Goal: Task Accomplishment & Management: Manage account settings

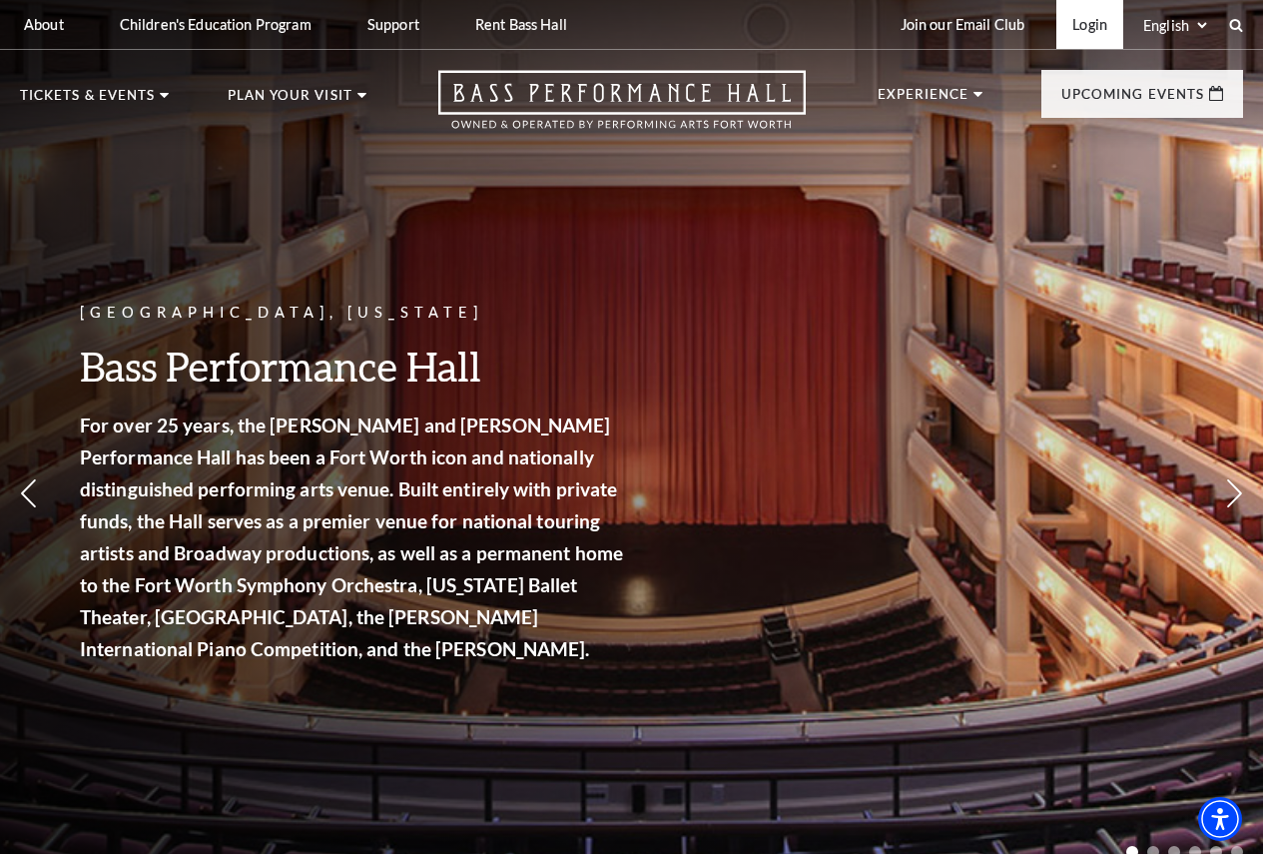
click at [1093, 26] on link "Login" at bounding box center [1089, 24] width 67 height 49
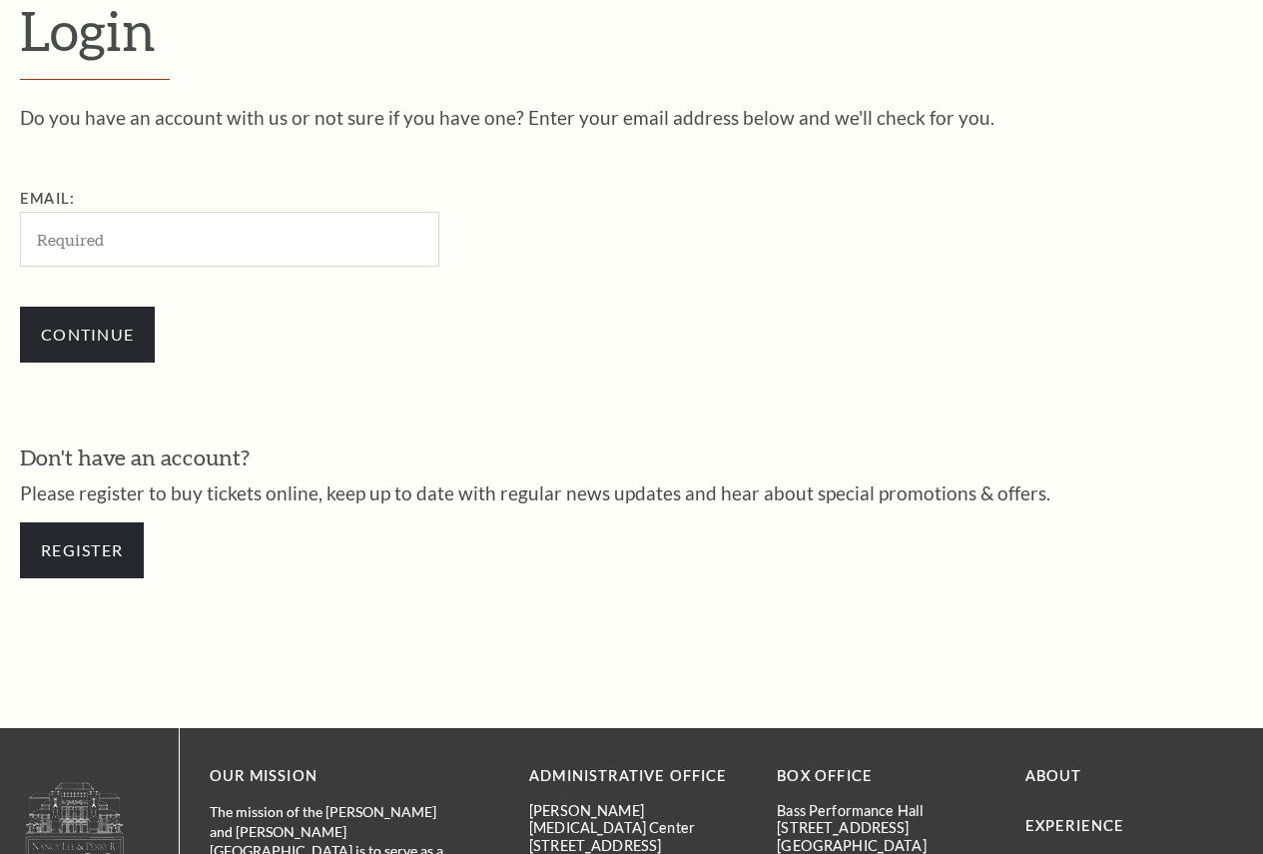
scroll to position [540, 0]
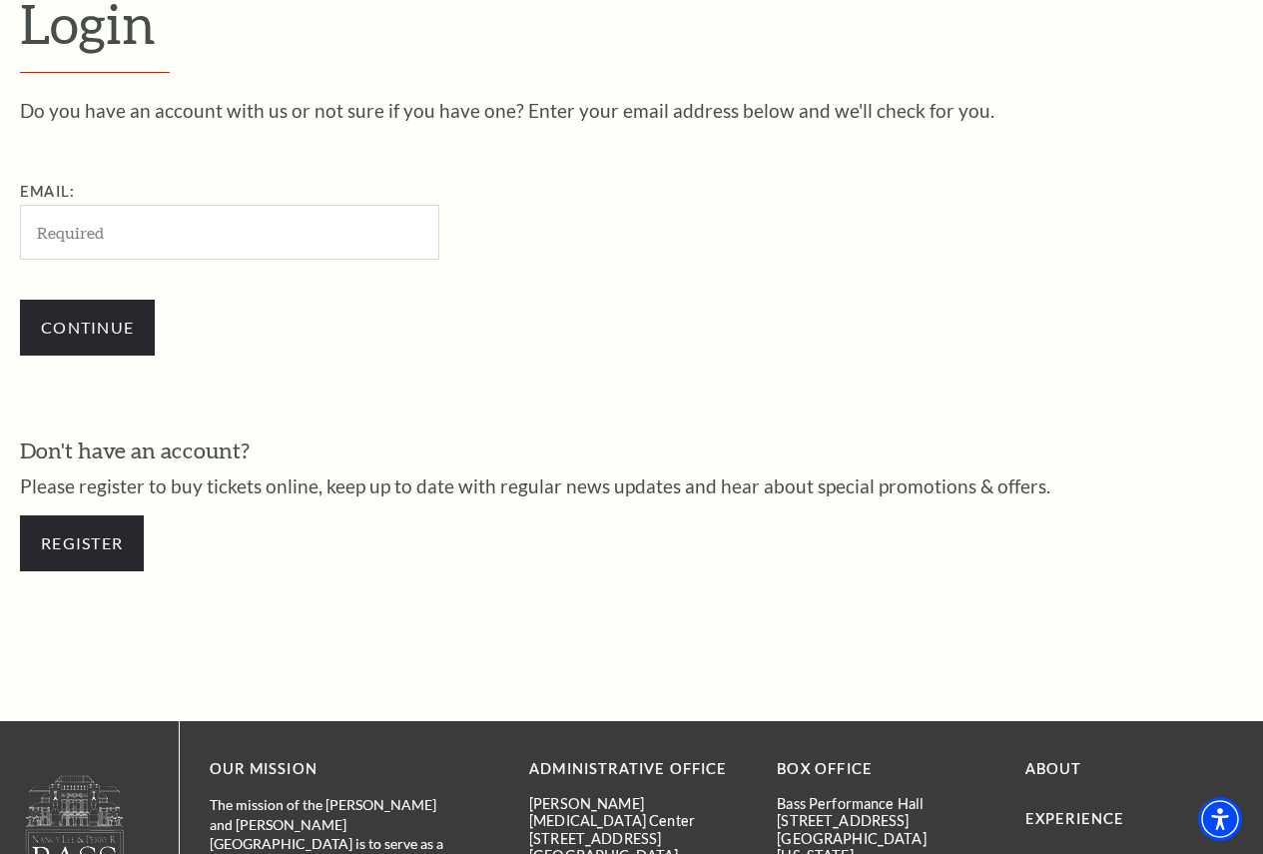
click at [219, 252] on input "Email:" at bounding box center [229, 232] width 419 height 55
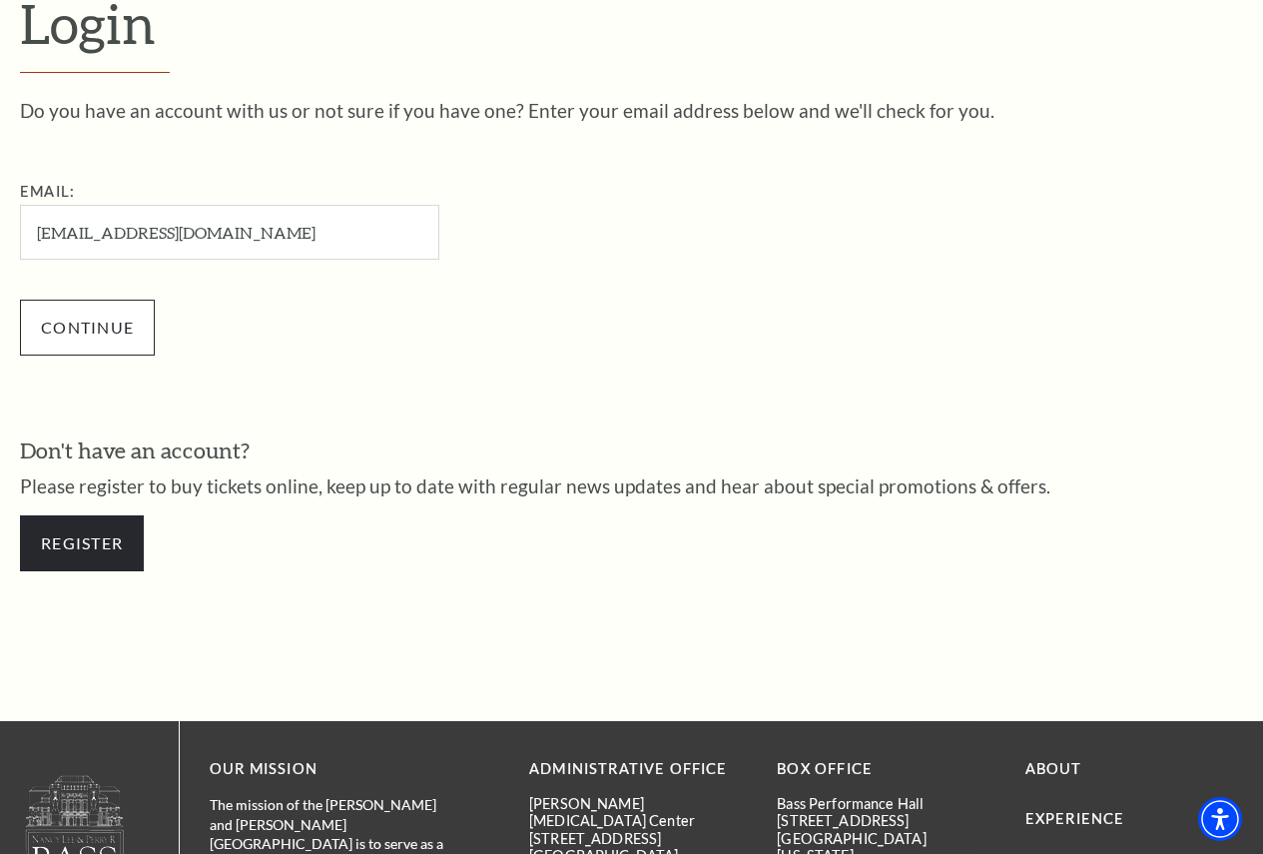
type input "[EMAIL_ADDRESS][DOMAIN_NAME]"
click at [105, 348] on input "Continue" at bounding box center [87, 328] width 135 height 56
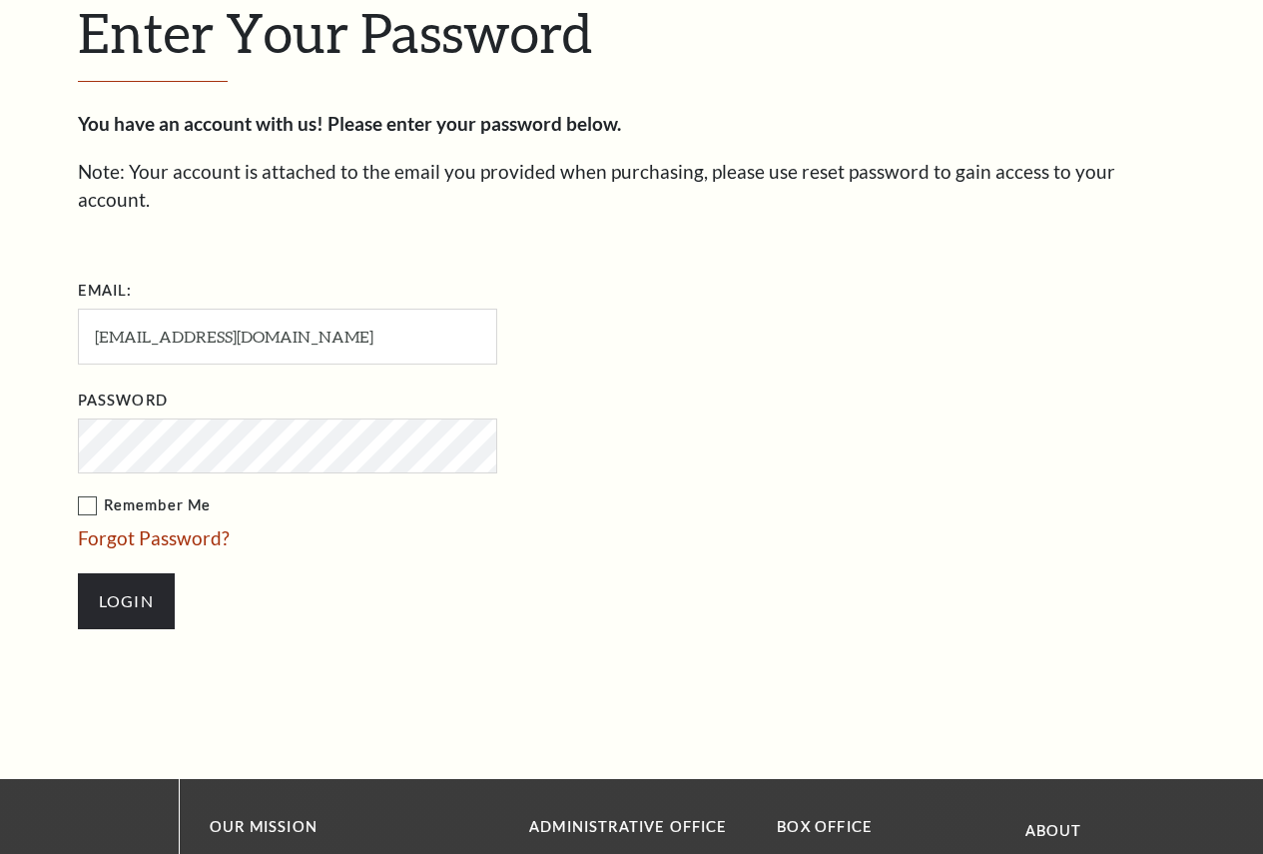
scroll to position [559, 0]
